Goal: Find specific page/section: Find specific page/section

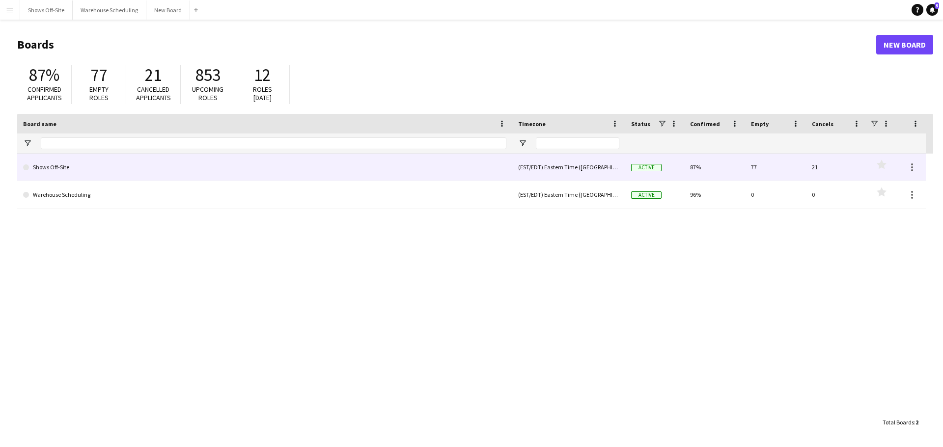
click at [71, 167] on link "Shows Off-Site" at bounding box center [264, 168] width 483 height 28
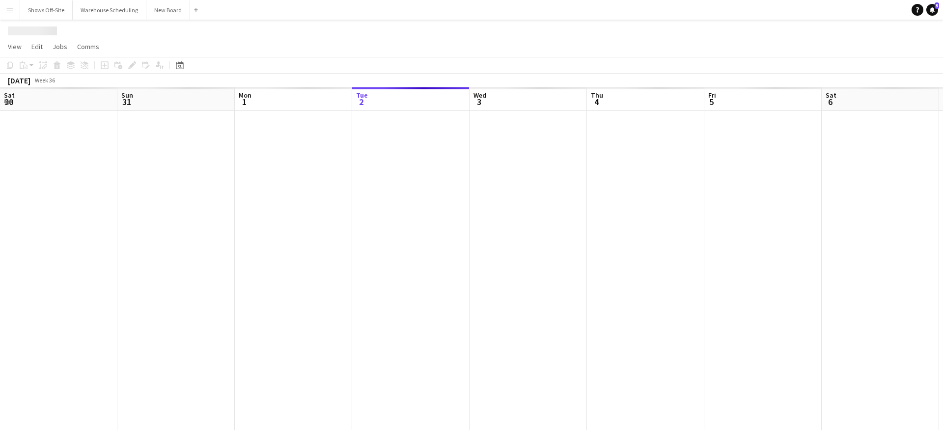
scroll to position [0, 235]
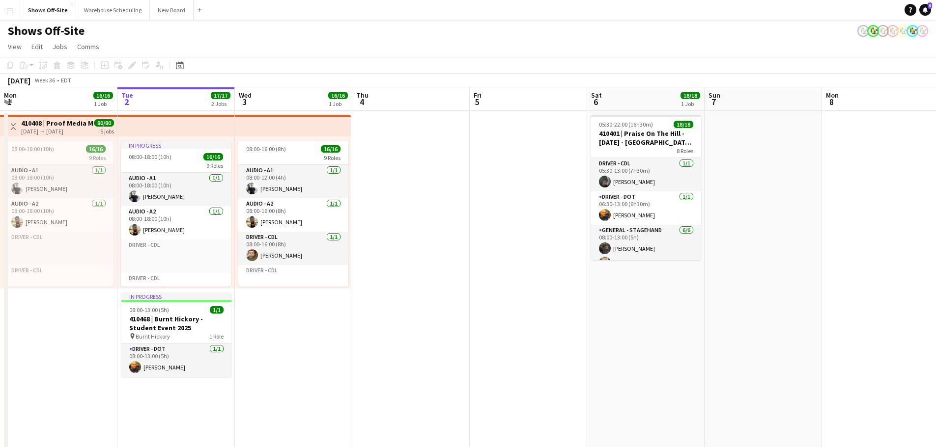
click at [10, 8] on app-icon "Menu" at bounding box center [10, 10] width 8 height 8
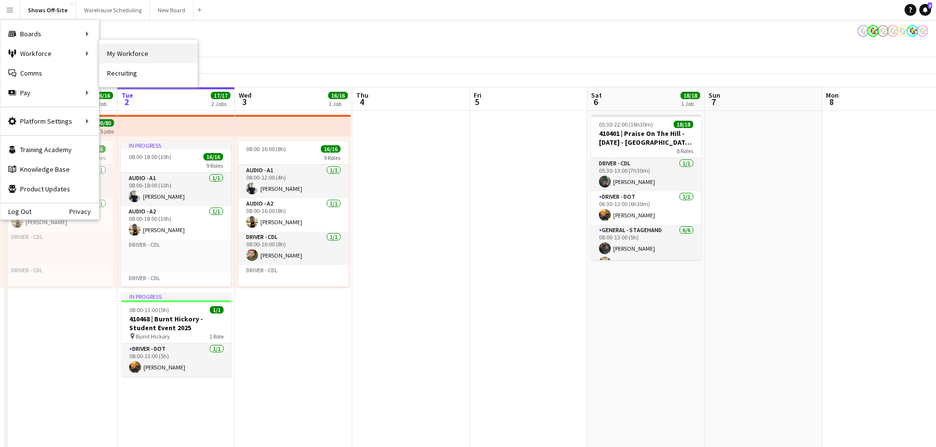
click at [141, 52] on link "My Workforce" at bounding box center [148, 54] width 98 height 20
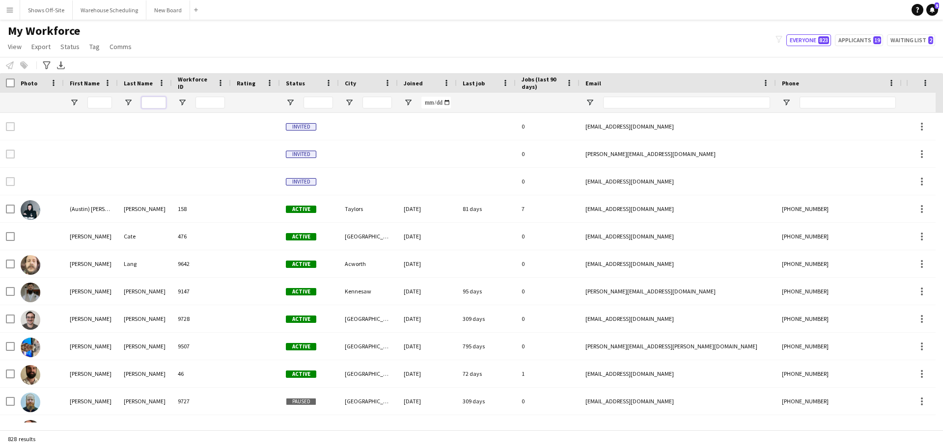
click at [151, 99] on input "Last Name Filter Input" at bounding box center [153, 103] width 25 height 12
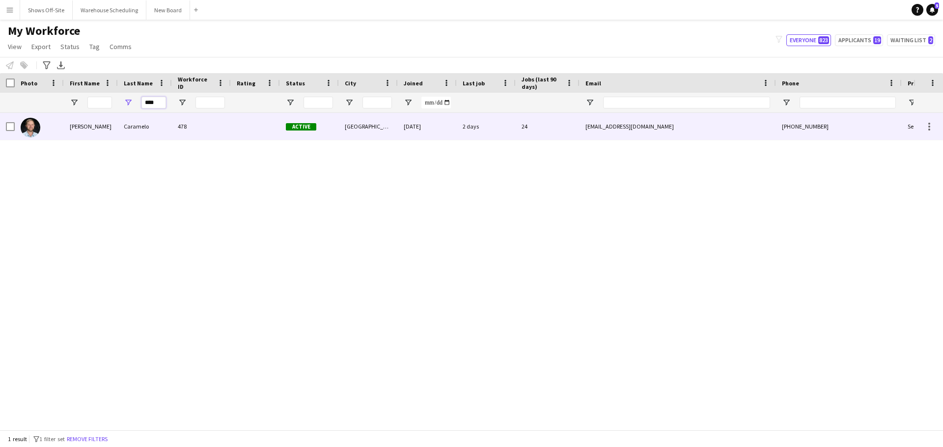
type input "****"
click at [121, 124] on div "Caramelo" at bounding box center [145, 126] width 54 height 27
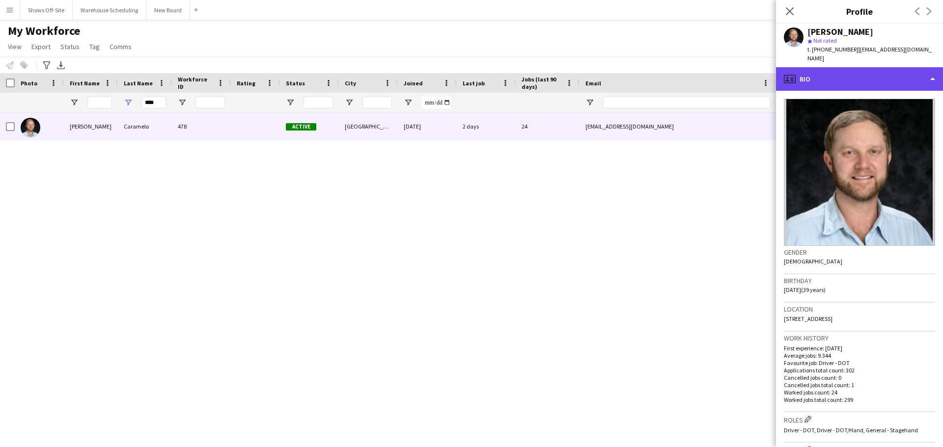
click at [831, 74] on div "profile Bio" at bounding box center [859, 79] width 167 height 24
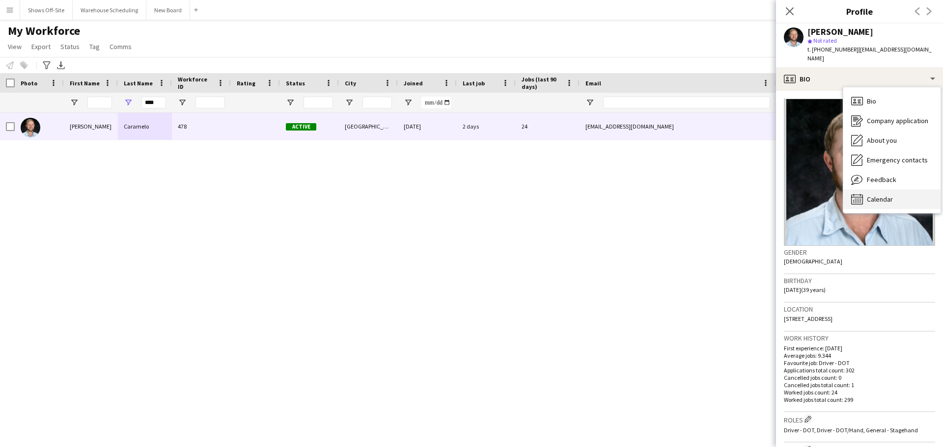
click at [883, 195] on span "Calendar" at bounding box center [880, 199] width 26 height 9
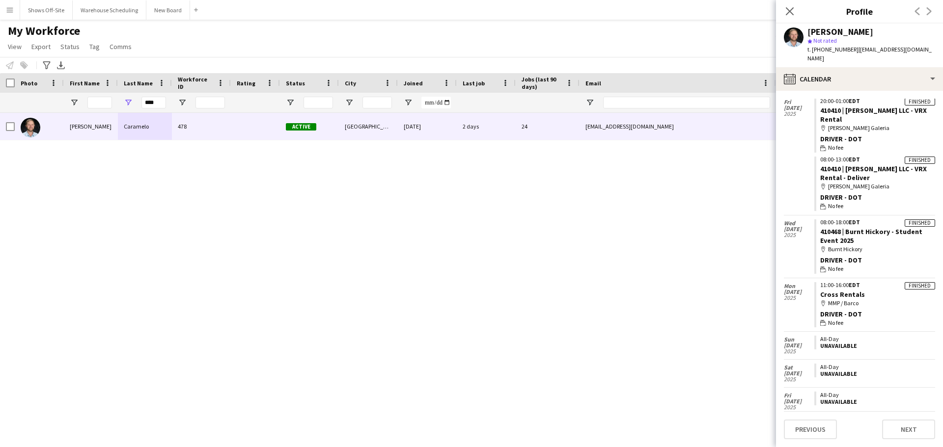
scroll to position [399, 0]
